Goal: Task Accomplishment & Management: Manage account settings

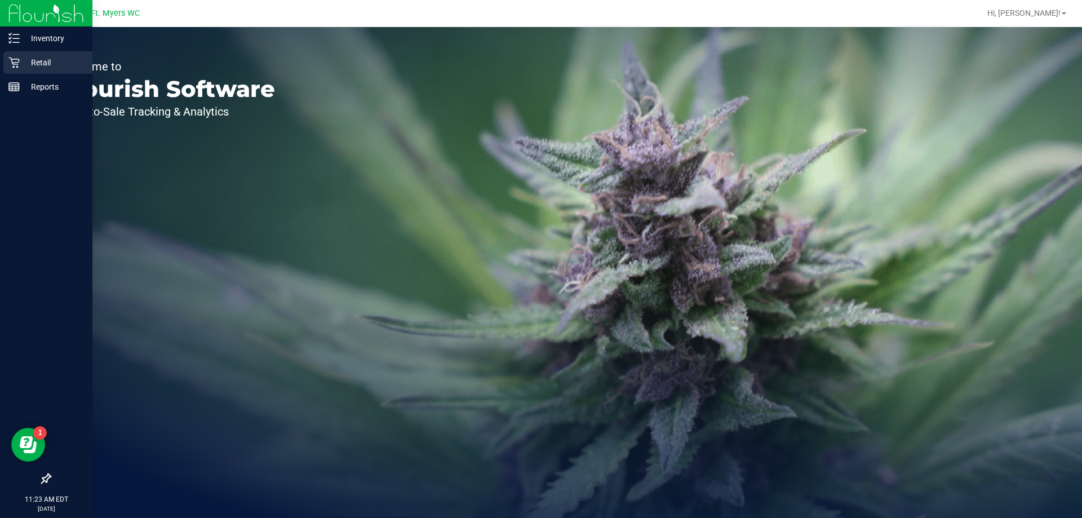
click at [24, 59] on p "Retail" at bounding box center [54, 63] width 68 height 14
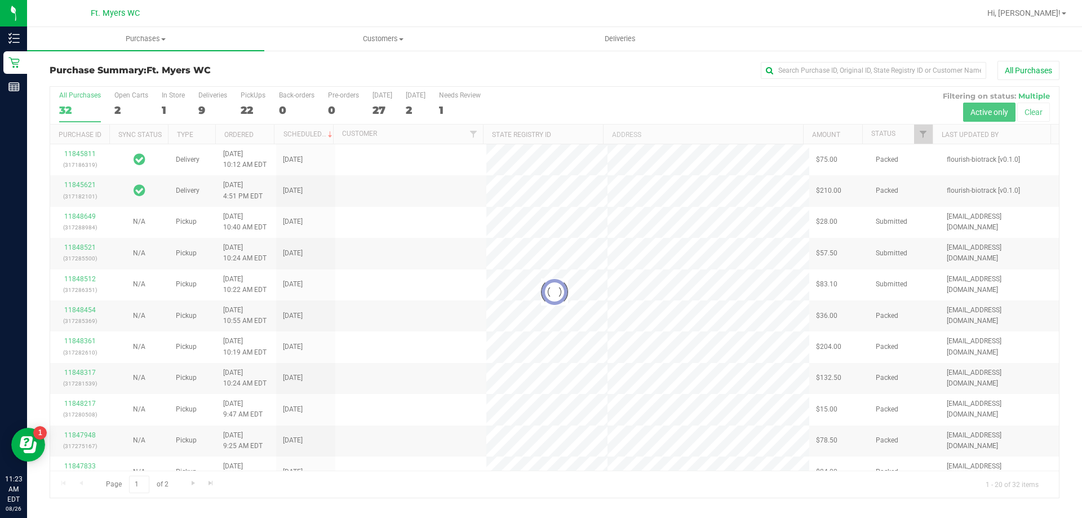
click at [222, 100] on div at bounding box center [554, 292] width 1008 height 411
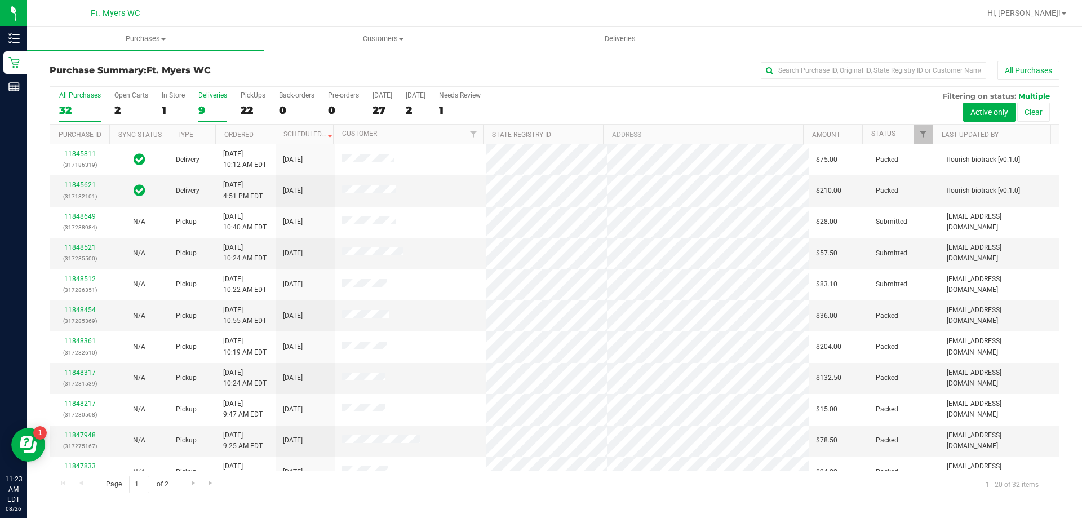
click at [208, 111] on div "9" at bounding box center [212, 110] width 29 height 13
click at [0, 0] on input "Deliveries 9" at bounding box center [0, 0] width 0 height 0
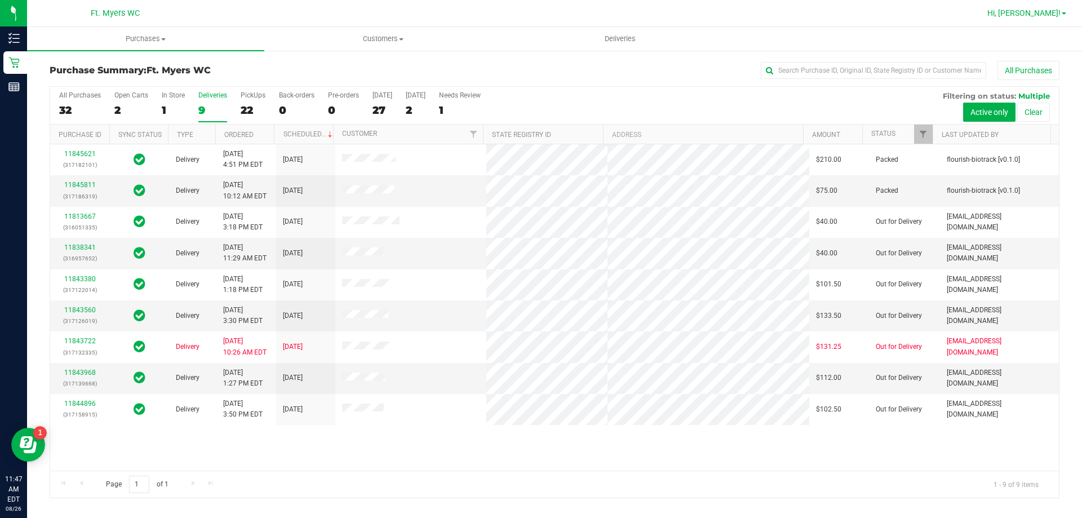
click at [1042, 17] on span "Hi, [PERSON_NAME]!" at bounding box center [1023, 12] width 73 height 9
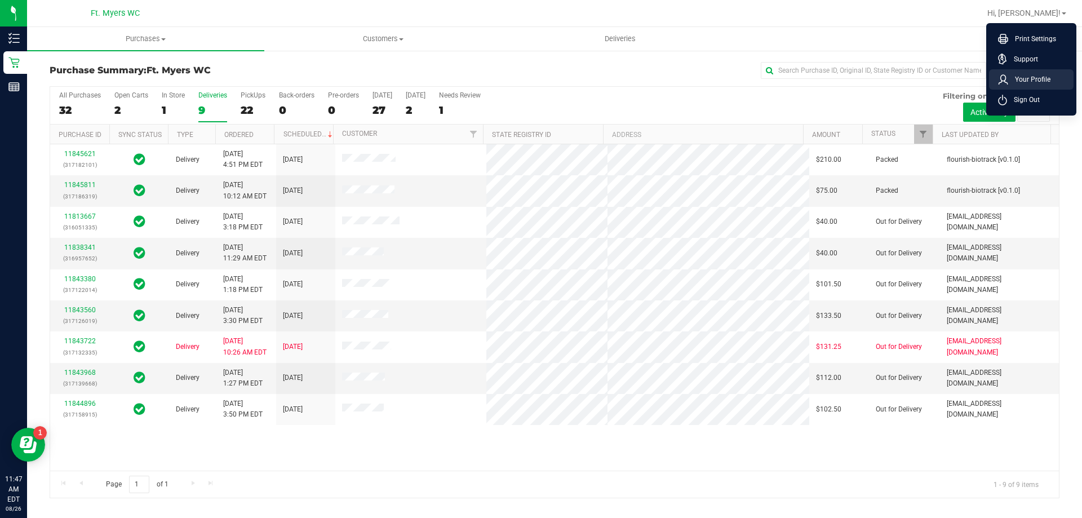
click at [1044, 89] on li "Your Profile" at bounding box center [1031, 79] width 85 height 20
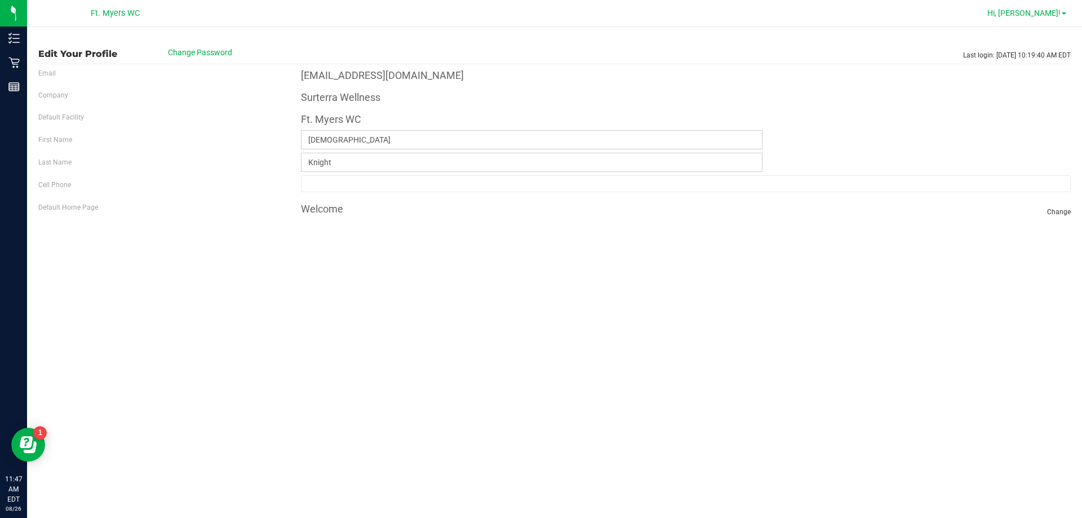
click at [1055, 10] on span "Hi, [PERSON_NAME]!" at bounding box center [1023, 12] width 73 height 9
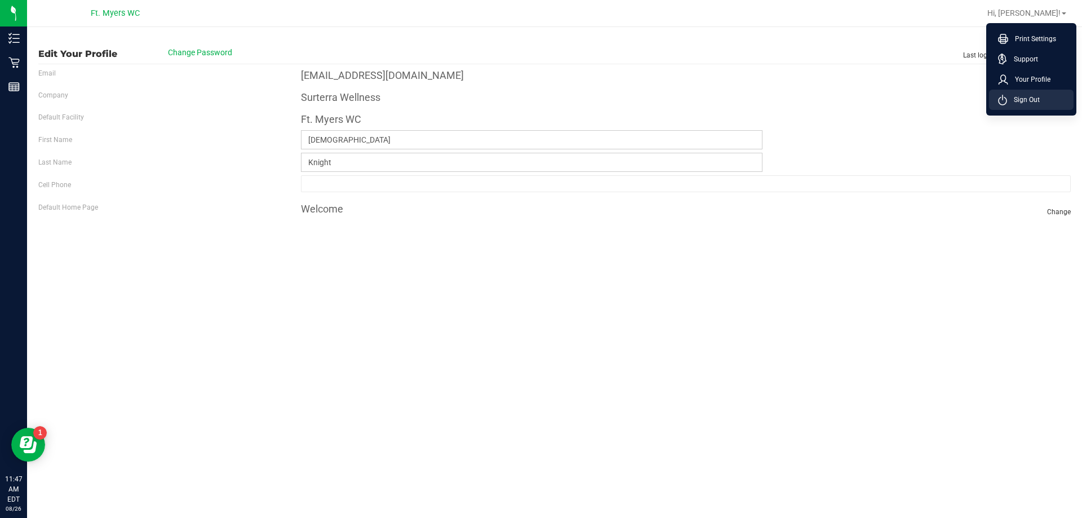
click at [1041, 91] on li "Sign Out" at bounding box center [1031, 100] width 85 height 20
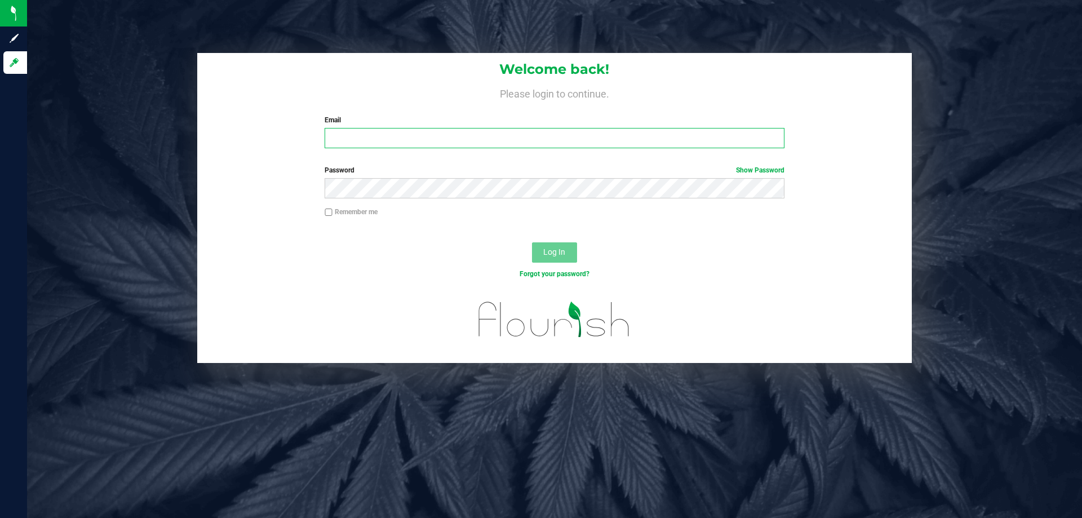
click at [620, 137] on input "Email" at bounding box center [553, 138] width 459 height 20
type input "[EMAIL_ADDRESS][DOMAIN_NAME]"
click at [532, 242] on button "Log In" at bounding box center [554, 252] width 45 height 20
